Goal: Navigation & Orientation: Find specific page/section

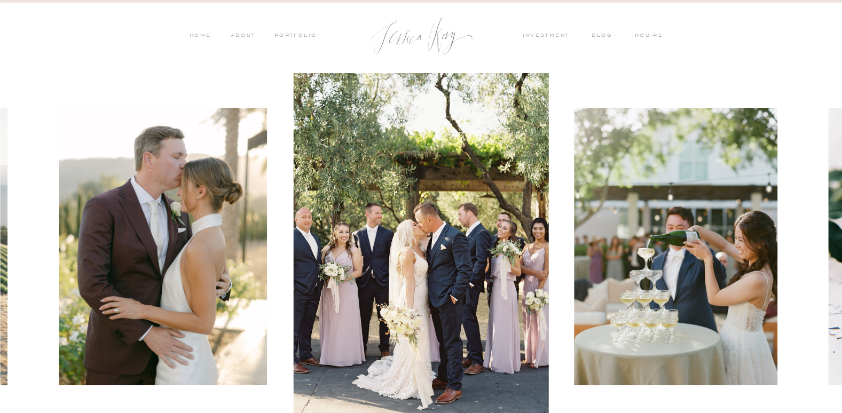
click at [50, 146] on div at bounding box center [421, 246] width 842 height 347
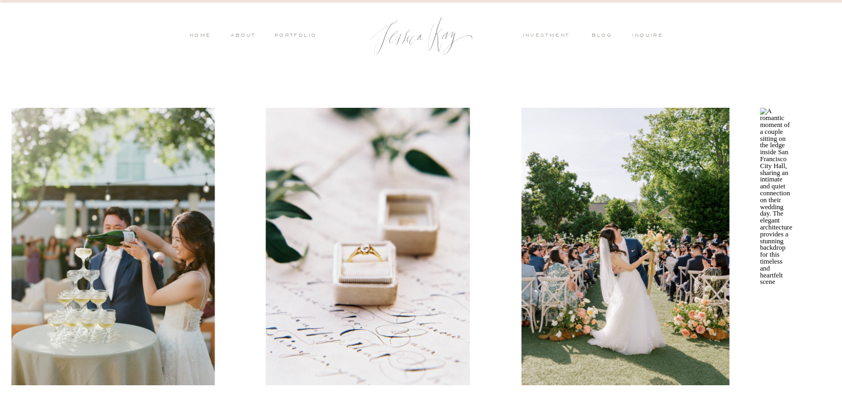
click at [118, 315] on img at bounding box center [113, 247] width 204 height 278
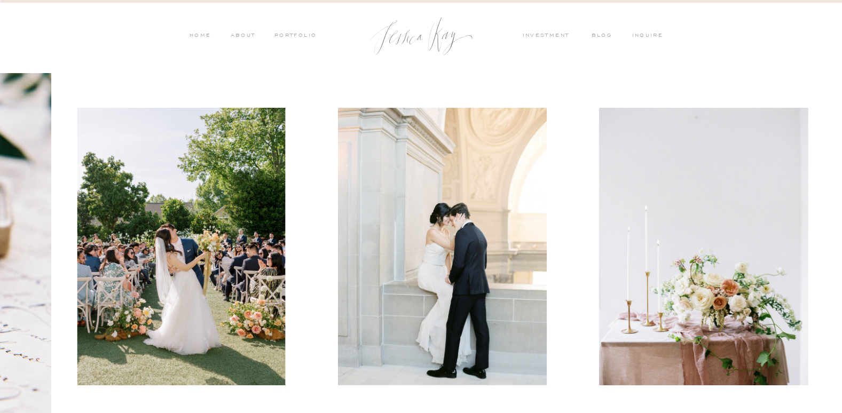
click at [116, 254] on img at bounding box center [181, 247] width 208 height 278
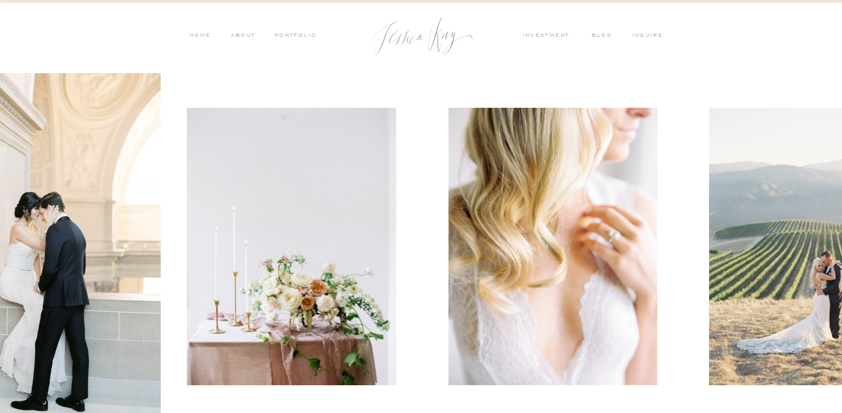
click at [209, 263] on img at bounding box center [291, 247] width 209 height 278
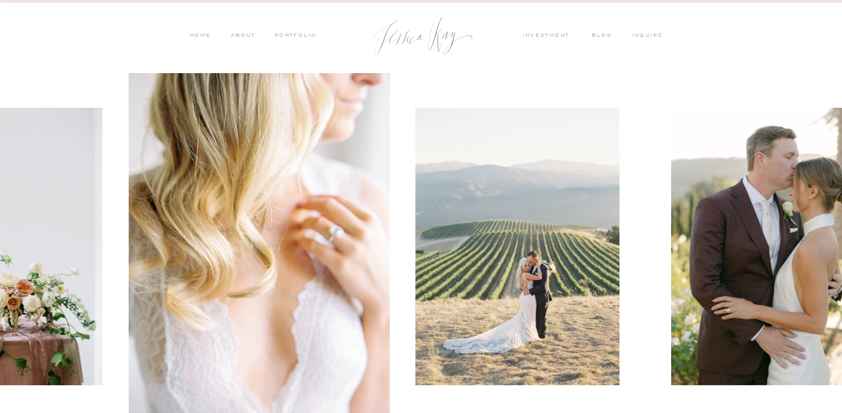
click at [416, 263] on img at bounding box center [518, 247] width 205 height 278
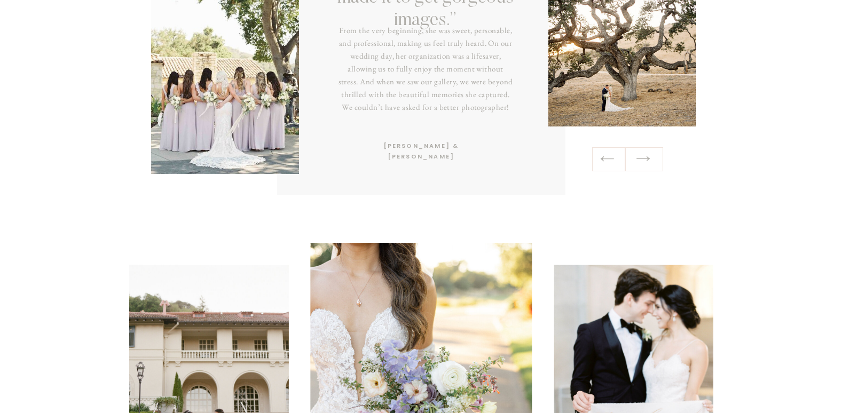
scroll to position [2190, 0]
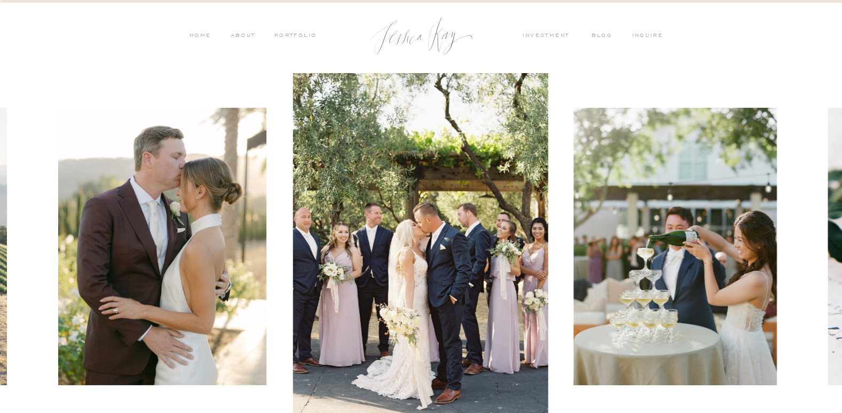
click at [426, 304] on img at bounding box center [420, 246] width 255 height 347
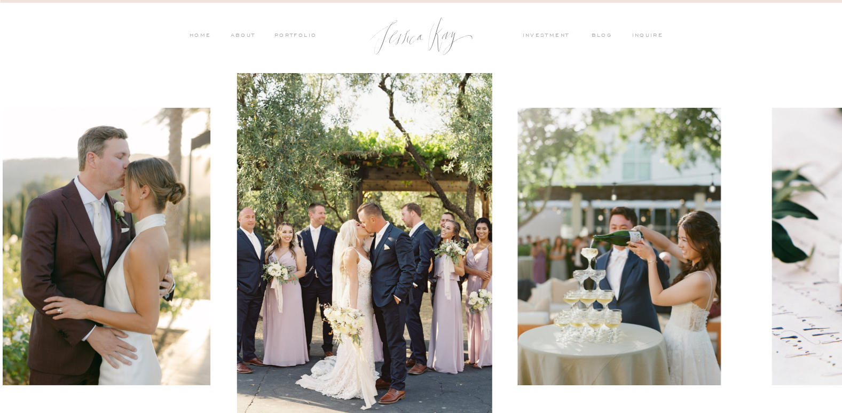
click at [518, 272] on img at bounding box center [620, 247] width 204 height 278
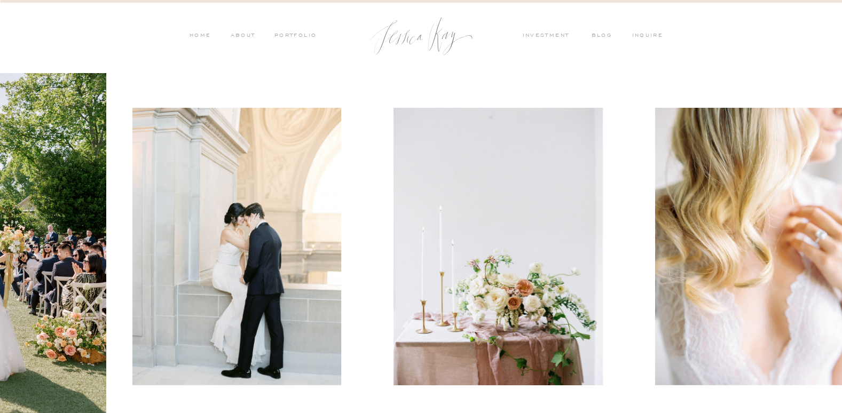
click at [199, 271] on img at bounding box center [236, 247] width 209 height 278
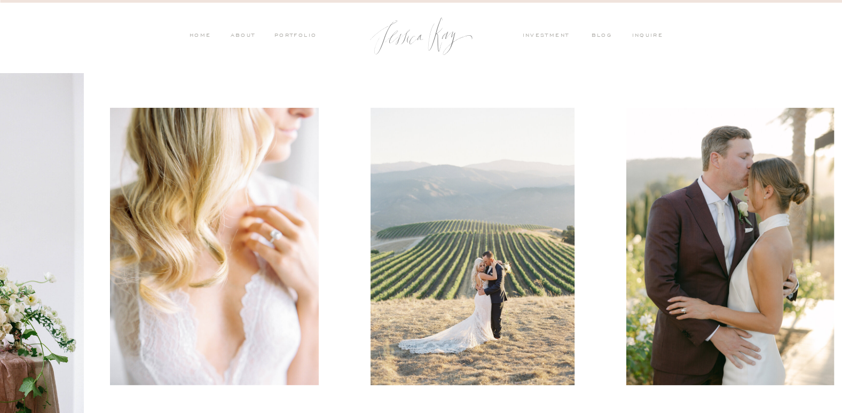
click at [197, 268] on img at bounding box center [214, 247] width 209 height 278
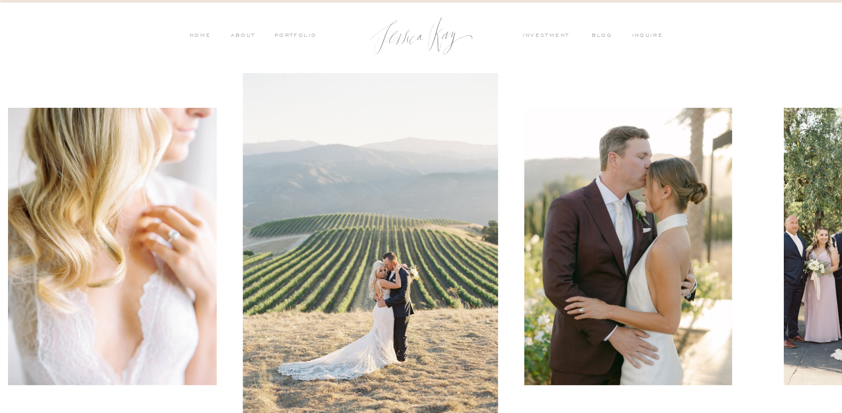
click at [525, 272] on img at bounding box center [629, 247] width 208 height 278
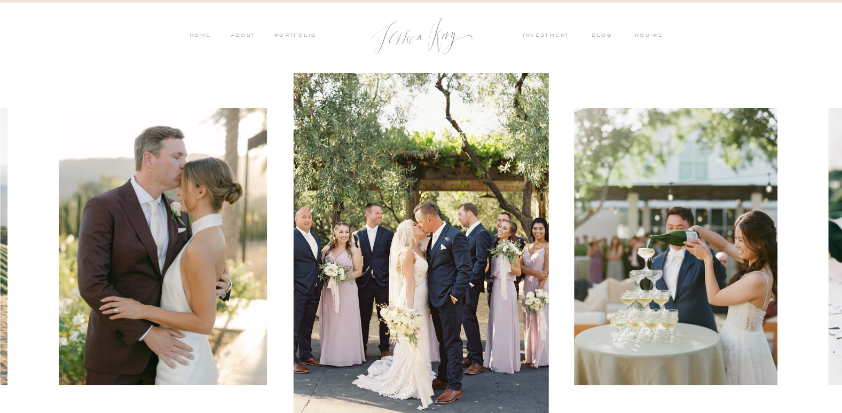
click at [282, 33] on nav "PORTFOLIO" at bounding box center [295, 37] width 44 height 10
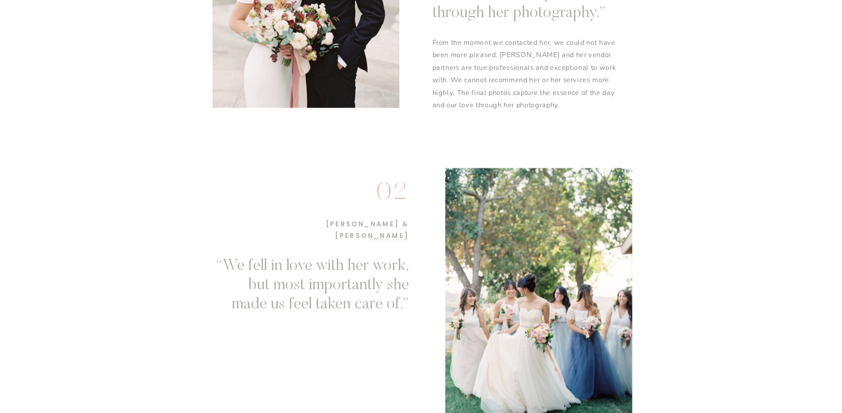
scroll to position [908, 0]
